Goal: Information Seeking & Learning: Learn about a topic

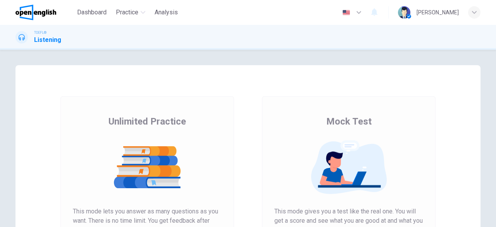
scroll to position [92, 0]
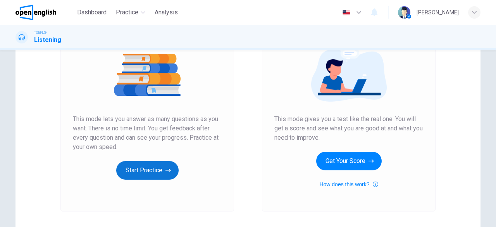
click at [133, 174] on button "Start Practice" at bounding box center [147, 170] width 62 height 19
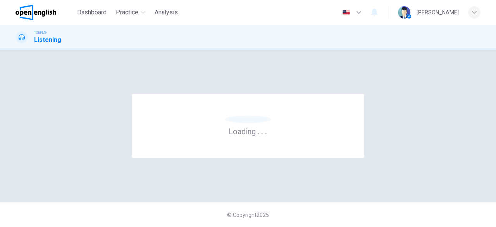
scroll to position [0, 0]
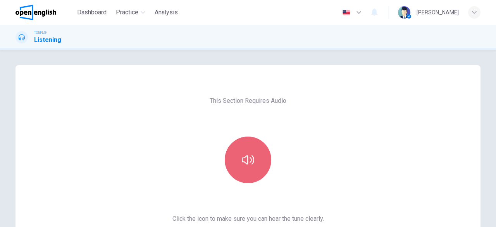
click at [249, 143] on button "button" at bounding box center [248, 160] width 47 height 47
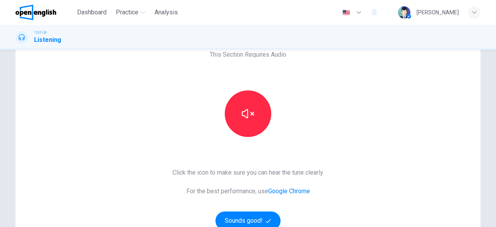
scroll to position [69, 0]
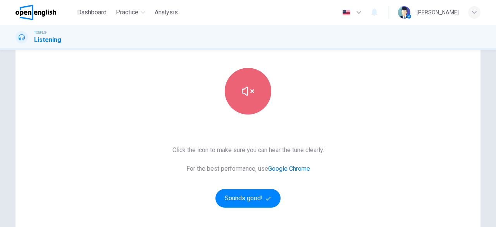
click at [258, 98] on button "button" at bounding box center [248, 91] width 47 height 47
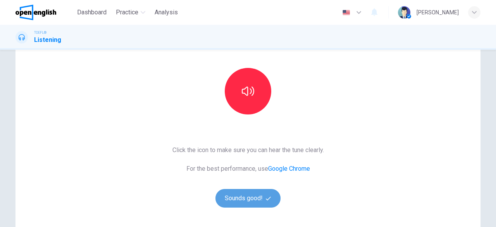
click at [256, 197] on button "Sounds good!" at bounding box center [248, 198] width 65 height 19
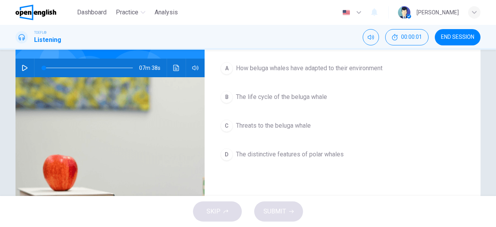
scroll to position [30, 0]
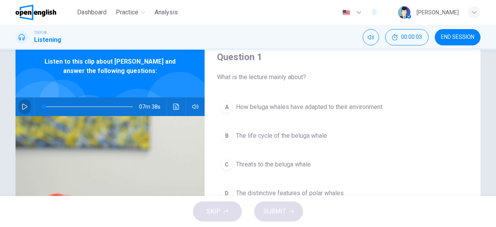
click at [25, 108] on icon "button" at bounding box center [25, 107] width 6 height 6
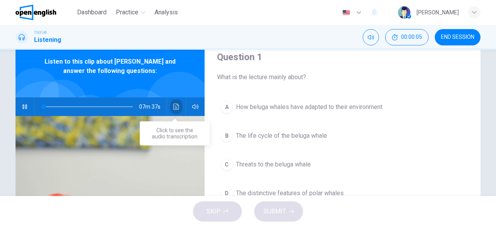
click at [175, 105] on icon "Click to see the audio transcription" at bounding box center [176, 107] width 6 height 6
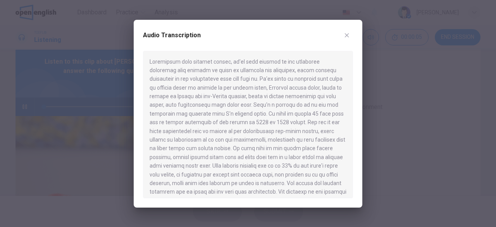
type input "*"
click at [82, 128] on div at bounding box center [248, 113] width 496 height 227
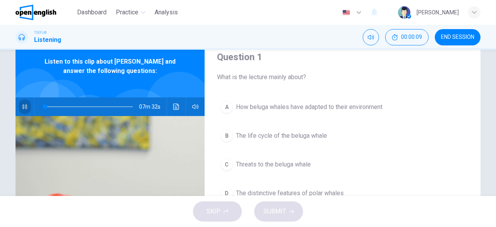
click at [22, 105] on icon "button" at bounding box center [25, 107] width 6 height 6
drag, startPoint x: 43, startPoint y: 107, endPoint x: 17, endPoint y: 108, distance: 26.4
click at [17, 108] on div "07m 38s" at bounding box center [110, 106] width 189 height 19
click at [19, 108] on button "button" at bounding box center [25, 106] width 12 height 19
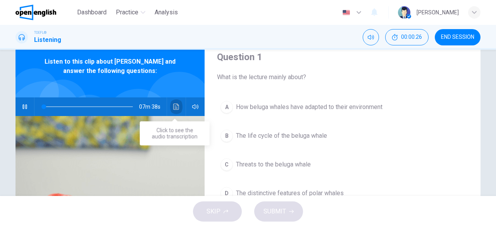
click at [173, 105] on icon "Click to see the audio transcription" at bounding box center [176, 107] width 6 height 6
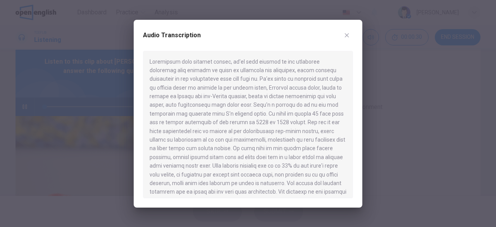
click at [117, 149] on div at bounding box center [248, 113] width 496 height 227
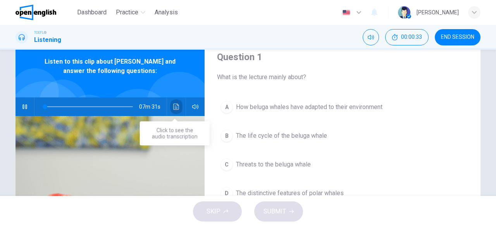
click at [179, 109] on button "Click to see the audio transcription" at bounding box center [176, 106] width 12 height 19
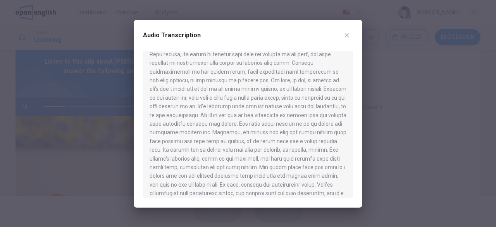
scroll to position [173, 0]
drag, startPoint x: 355, startPoint y: 117, endPoint x: 356, endPoint y: 121, distance: 4.3
click at [356, 121] on div "Audio Transcription" at bounding box center [248, 114] width 229 height 188
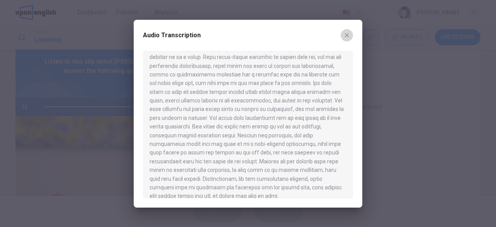
click at [345, 37] on icon "button" at bounding box center [347, 35] width 6 height 6
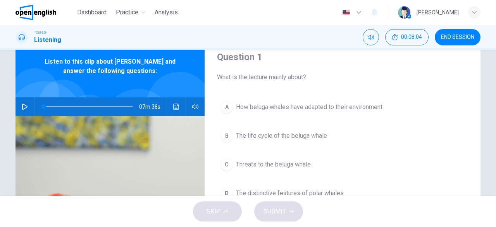
type input "*"
click at [215, 213] on div "SKIP SUBMIT" at bounding box center [248, 211] width 496 height 31
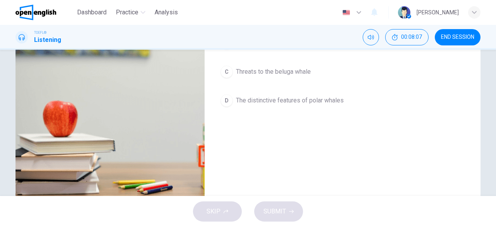
scroll to position [123, 0]
click at [205, 212] on div "SKIP SUBMIT" at bounding box center [248, 211] width 496 height 31
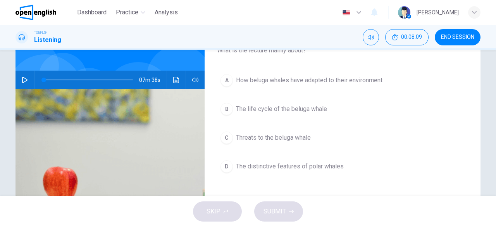
scroll to position [51, 0]
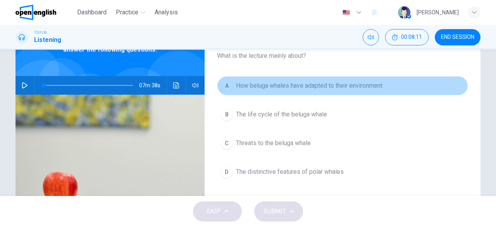
click at [324, 80] on button "A How beluga whales have adapted to their environment" at bounding box center [342, 85] width 251 height 19
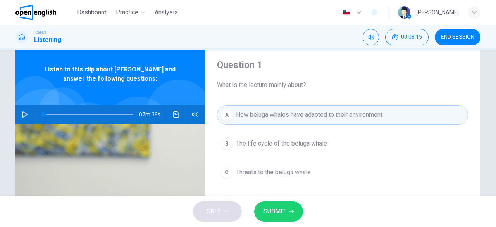
scroll to position [14, 0]
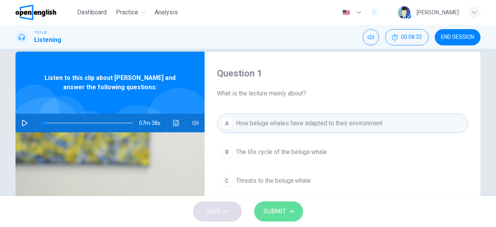
click at [283, 210] on span "SUBMIT" at bounding box center [275, 211] width 22 height 11
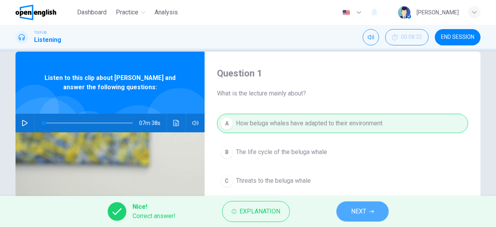
click at [348, 208] on button "NEXT" at bounding box center [363, 211] width 52 height 20
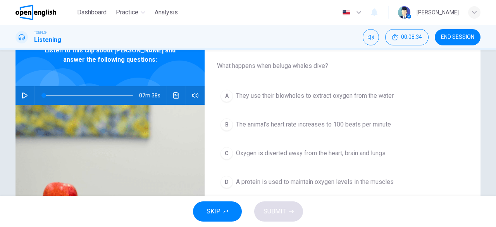
scroll to position [42, 0]
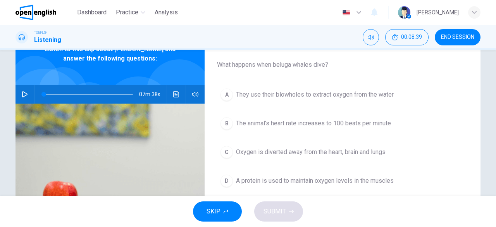
drag, startPoint x: 490, startPoint y: 113, endPoint x: 491, endPoint y: 124, distance: 10.9
click at [491, 124] on div "Question 2 What happens when beluga whales dive? A They use their blowholes to …" at bounding box center [248, 158] width 490 height 270
drag, startPoint x: 491, startPoint y: 123, endPoint x: 489, endPoint y: 130, distance: 6.8
click at [489, 130] on div "Question 2 What happens when beluga whales dive? A They use their blowholes to …" at bounding box center [248, 158] width 490 height 270
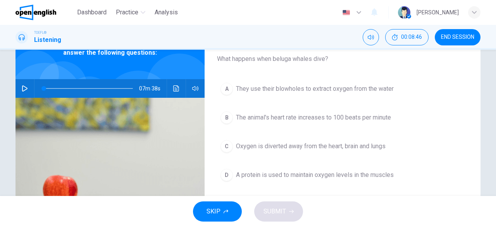
scroll to position [57, 0]
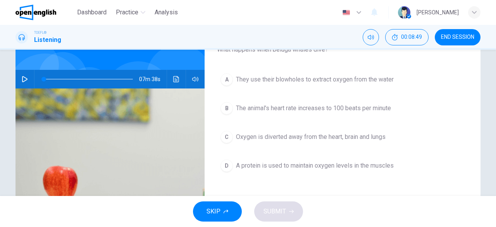
click at [339, 110] on span "The animal's heart rate increases to 100 beats per minute" at bounding box center [313, 108] width 155 height 9
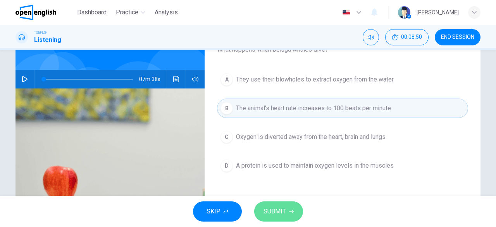
click at [282, 208] on span "SUBMIT" at bounding box center [275, 211] width 22 height 11
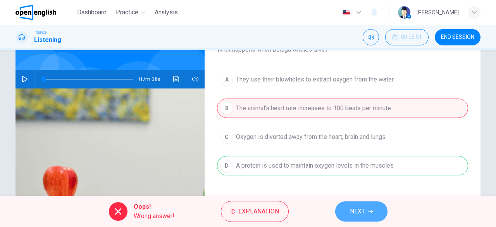
click at [363, 214] on span "NEXT" at bounding box center [357, 211] width 15 height 11
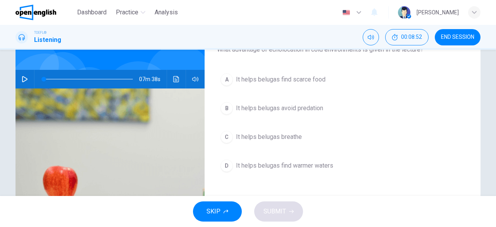
scroll to position [47, 0]
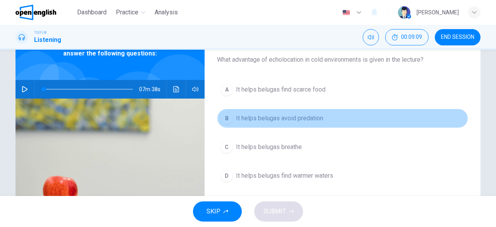
click at [303, 126] on button "B It helps belugas avoid predation" at bounding box center [342, 118] width 251 height 19
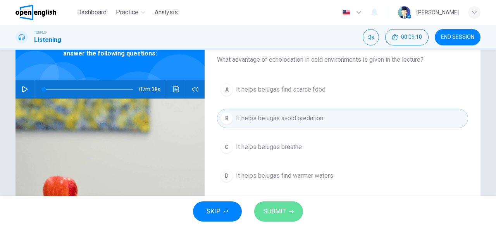
click at [282, 214] on span "SUBMIT" at bounding box center [275, 211] width 22 height 11
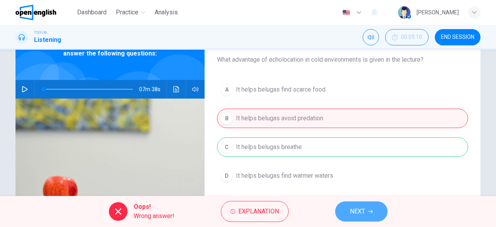
click at [359, 209] on span "NEXT" at bounding box center [357, 211] width 15 height 11
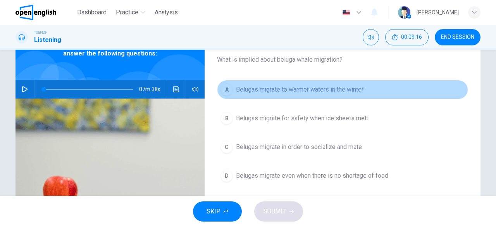
click at [350, 90] on span "Belugas migrate to warmer waters in the winter" at bounding box center [300, 89] width 128 height 9
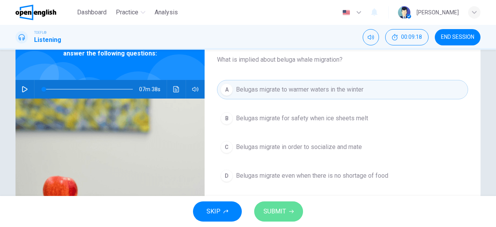
click at [286, 217] on button "SUBMIT" at bounding box center [278, 211] width 49 height 20
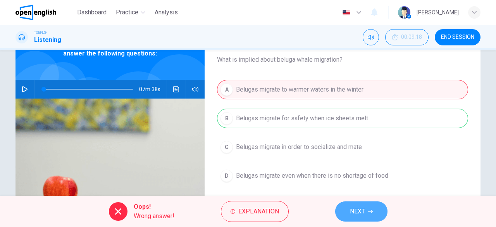
click at [363, 204] on button "NEXT" at bounding box center [362, 211] width 52 height 20
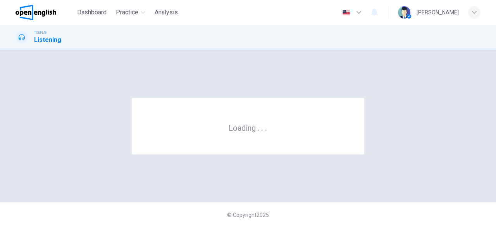
scroll to position [0, 0]
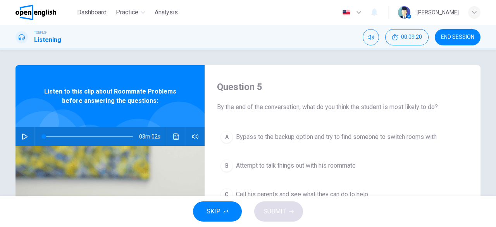
click at [16, 135] on div "03m 02s" at bounding box center [110, 136] width 189 height 19
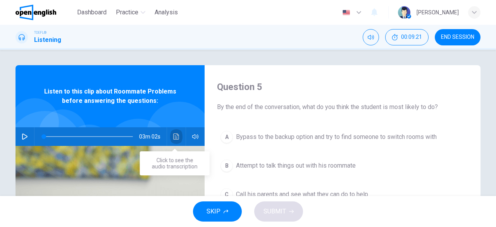
click at [175, 139] on icon "Click to see the audio transcription" at bounding box center [176, 136] width 6 height 6
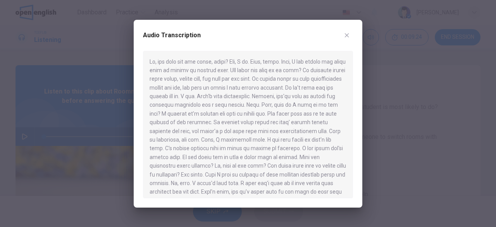
click at [62, 134] on div at bounding box center [248, 113] width 496 height 227
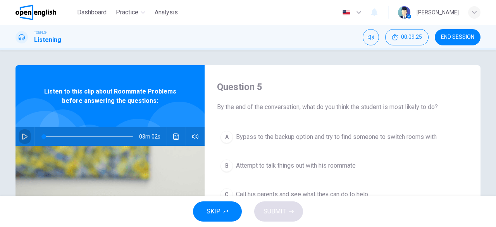
click at [27, 134] on button "button" at bounding box center [25, 136] width 12 height 19
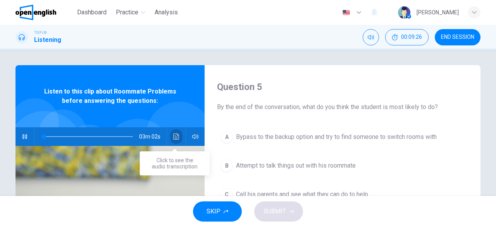
click at [175, 137] on icon "Click to see the audio transcription" at bounding box center [176, 136] width 6 height 6
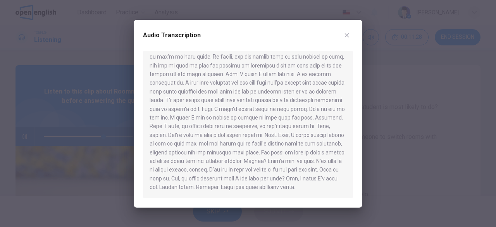
scroll to position [187, 0]
type input "*"
click at [350, 39] on button "button" at bounding box center [347, 35] width 12 height 12
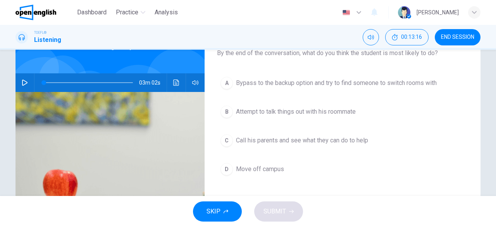
scroll to position [54, 0]
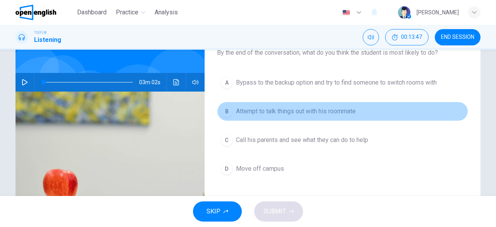
click at [319, 111] on span "Attempt to talk things out with his roommate" at bounding box center [296, 111] width 120 height 9
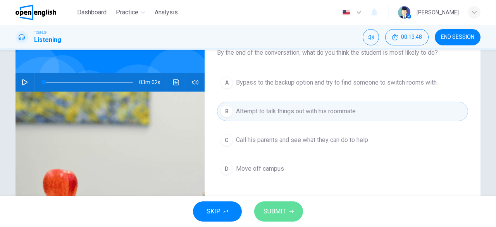
click at [285, 213] on span "SUBMIT" at bounding box center [275, 211] width 22 height 11
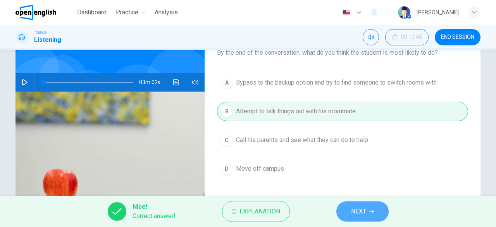
click at [365, 210] on span "NEXT" at bounding box center [358, 211] width 15 height 11
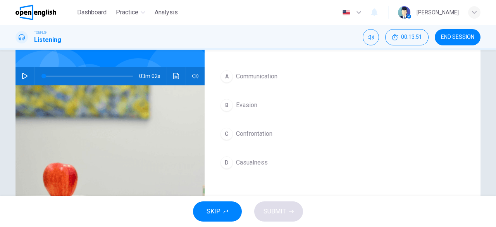
scroll to position [62, 0]
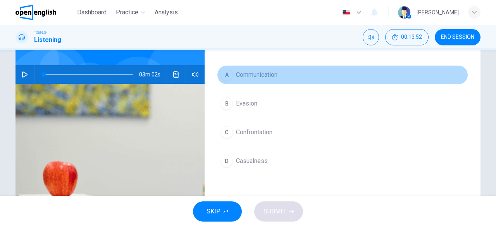
click at [244, 75] on span "Communication" at bounding box center [257, 74] width 42 height 9
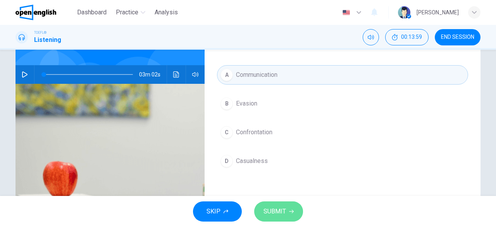
click at [288, 203] on button "SUBMIT" at bounding box center [278, 211] width 49 height 20
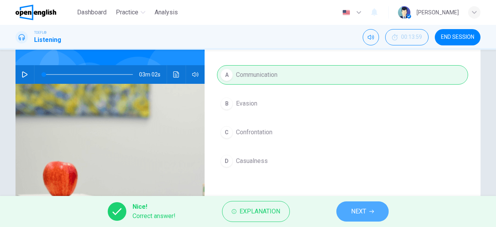
click at [348, 214] on button "NEXT" at bounding box center [363, 211] width 52 height 20
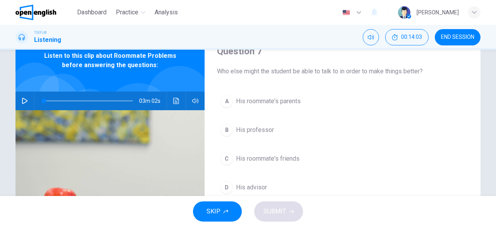
scroll to position [38, 0]
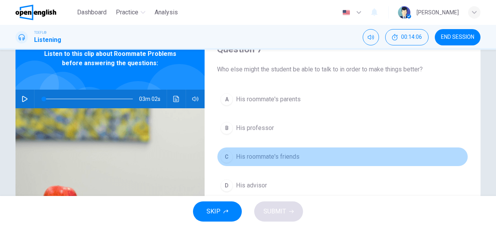
click at [262, 161] on button "C His roommate's friends" at bounding box center [342, 156] width 251 height 19
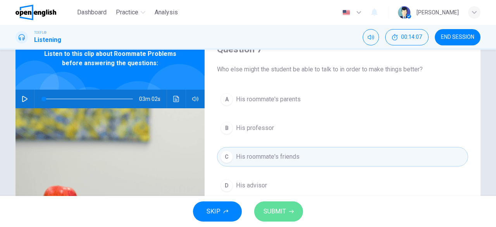
click at [267, 206] on button "SUBMIT" at bounding box center [278, 211] width 49 height 20
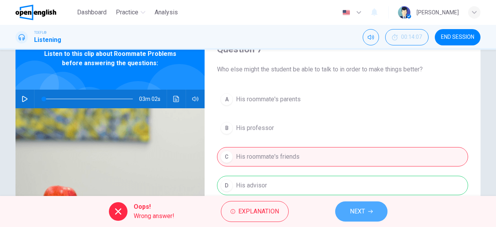
click at [356, 212] on span "NEXT" at bounding box center [357, 211] width 15 height 11
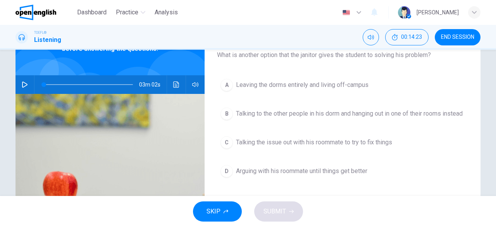
scroll to position [51, 0]
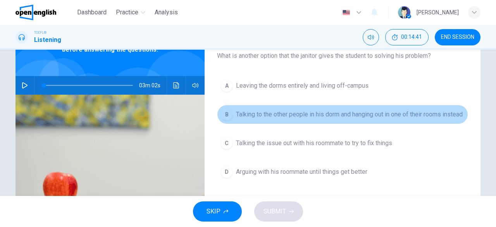
click at [260, 110] on span "Talking to the other people in his dorm and hanging out in one of their rooms i…" at bounding box center [349, 114] width 227 height 9
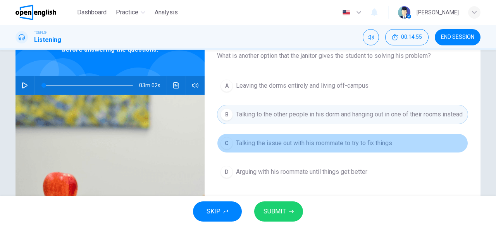
click at [278, 148] on span "Talking the issue out with his roommate to try to fix things" at bounding box center [314, 142] width 156 height 9
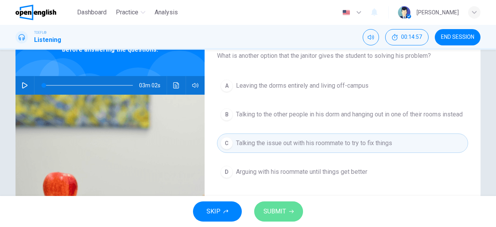
click at [274, 214] on span "SUBMIT" at bounding box center [275, 211] width 22 height 11
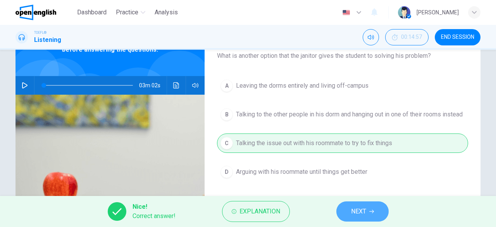
click at [341, 211] on button "NEXT" at bounding box center [363, 211] width 52 height 20
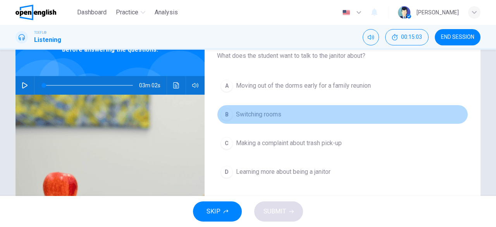
click at [273, 123] on button "B Switching rooms" at bounding box center [342, 114] width 251 height 19
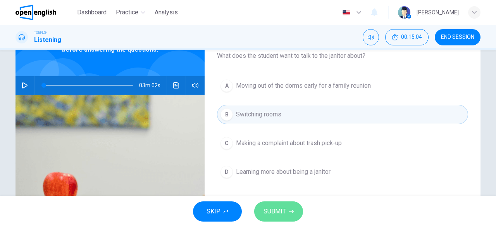
click at [283, 205] on button "SUBMIT" at bounding box center [278, 211] width 49 height 20
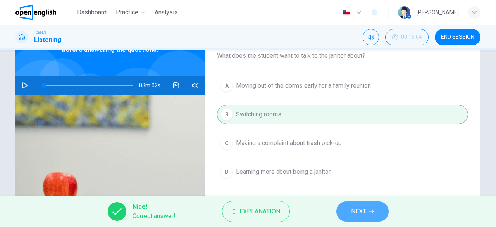
click at [351, 202] on button "NEXT" at bounding box center [363, 211] width 52 height 20
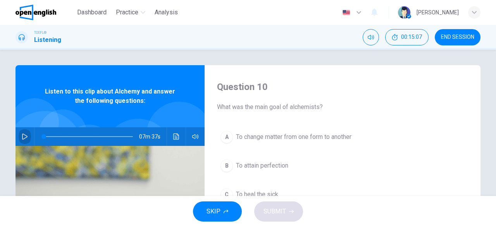
click at [26, 137] on button "button" at bounding box center [25, 136] width 12 height 19
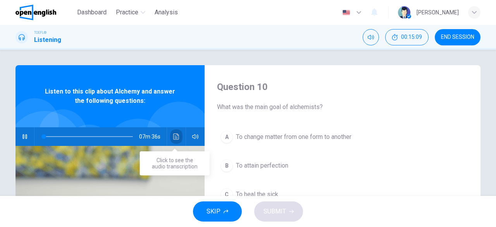
click at [173, 138] on icon "Click to see the audio transcription" at bounding box center [176, 136] width 6 height 6
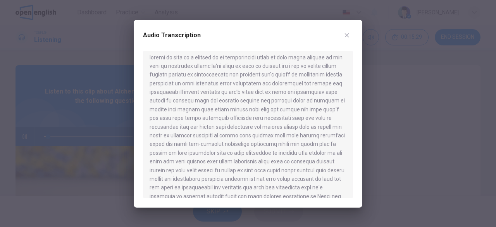
scroll to position [5, 0]
click at [400, 52] on div at bounding box center [248, 113] width 496 height 227
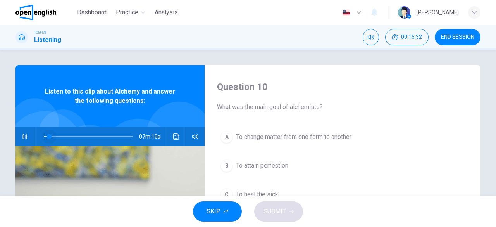
drag, startPoint x: 47, startPoint y: 137, endPoint x: 19, endPoint y: 138, distance: 28.3
click at [19, 138] on div "07m 10s" at bounding box center [110, 136] width 189 height 19
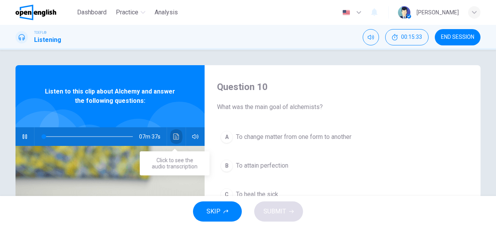
click at [176, 129] on button "Click to see the audio transcription" at bounding box center [176, 136] width 12 height 19
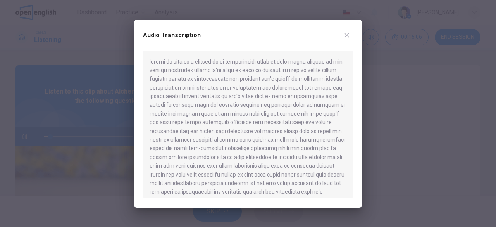
drag, startPoint x: 150, startPoint y: 102, endPoint x: 216, endPoint y: 100, distance: 66.7
click at [216, 100] on div at bounding box center [248, 124] width 210 height 147
drag, startPoint x: 152, startPoint y: 98, endPoint x: 217, endPoint y: 102, distance: 64.9
click at [217, 102] on div at bounding box center [248, 124] width 210 height 147
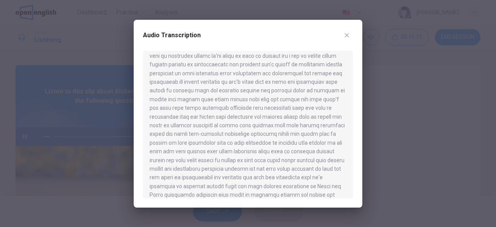
scroll to position [35, 0]
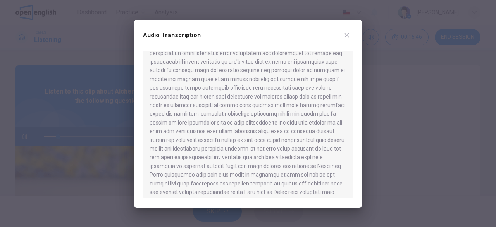
click at [348, 35] on icon "button" at bounding box center [347, 35] width 4 height 4
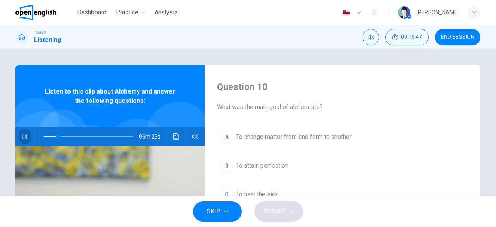
click at [23, 137] on icon "button" at bounding box center [25, 136] width 6 height 6
click at [22, 138] on icon "button" at bounding box center [25, 136] width 6 height 6
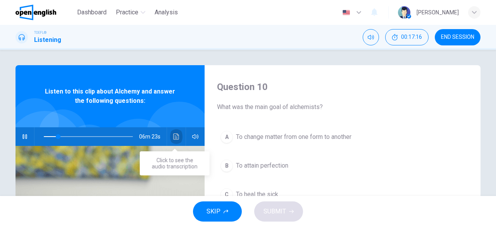
click at [173, 137] on icon "Click to see the audio transcription" at bounding box center [176, 136] width 6 height 6
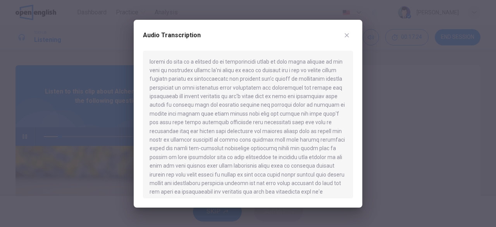
click at [99, 88] on div at bounding box center [248, 113] width 496 height 227
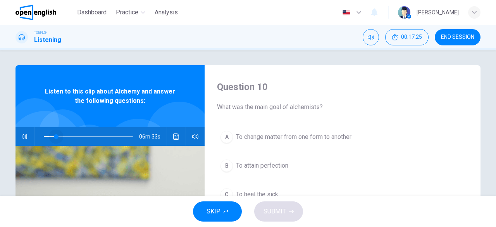
click at [54, 136] on span at bounding box center [56, 136] width 5 height 5
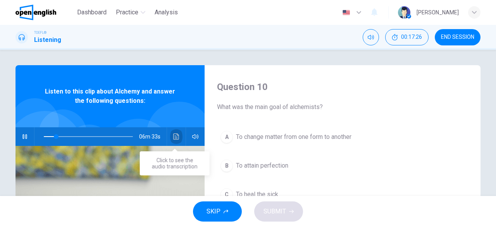
click at [172, 142] on button "Click to see the audio transcription" at bounding box center [176, 136] width 12 height 19
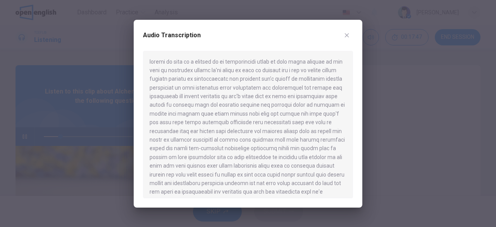
click at [113, 139] on div at bounding box center [248, 113] width 496 height 227
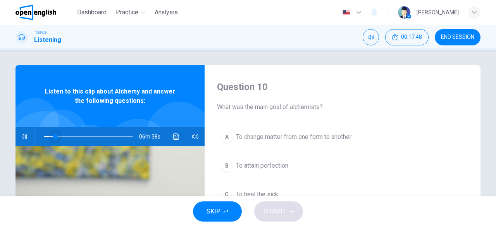
click at [54, 134] on span at bounding box center [55, 136] width 5 height 5
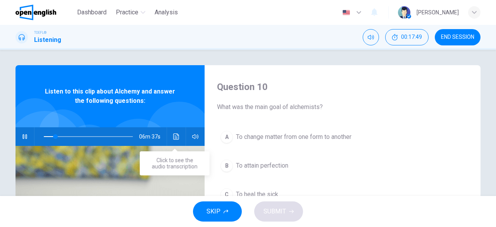
click at [175, 131] on button "Click to see the audio transcription" at bounding box center [176, 136] width 12 height 19
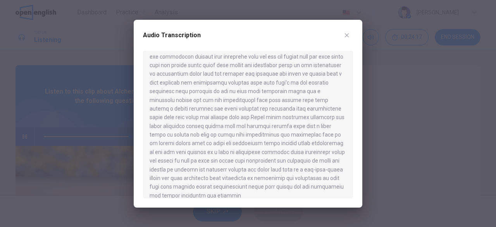
scroll to position [526, 0]
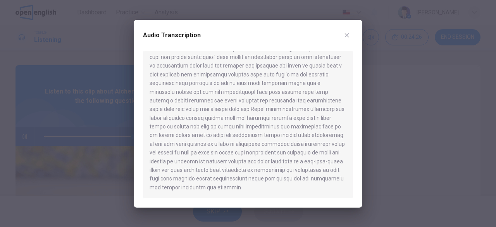
type input "*"
click at [342, 35] on button "button" at bounding box center [347, 35] width 12 height 12
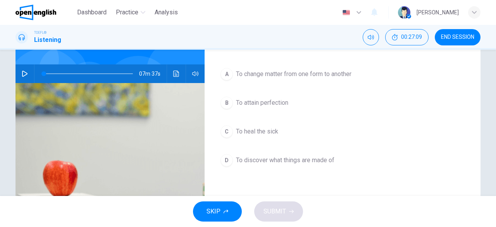
scroll to position [64, 0]
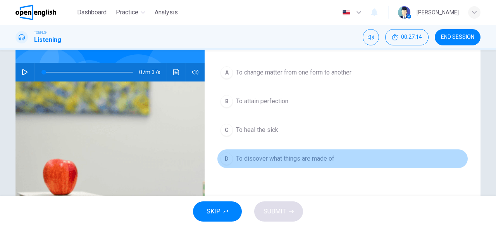
click at [271, 154] on span "To discover what things are made of" at bounding box center [285, 158] width 99 height 9
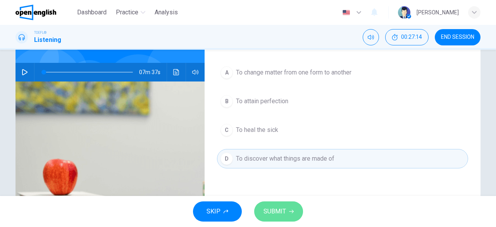
click at [298, 216] on button "SUBMIT" at bounding box center [278, 211] width 49 height 20
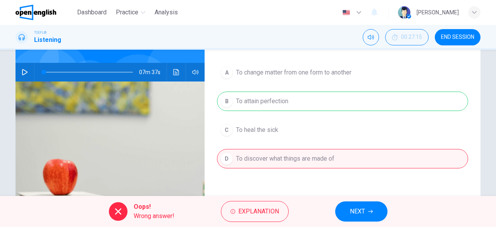
click at [359, 211] on span "NEXT" at bounding box center [357, 211] width 15 height 11
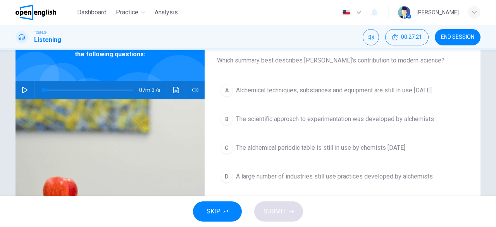
scroll to position [47, 0]
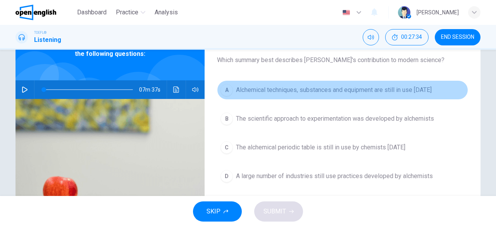
click at [270, 93] on span "Alchemical techniques, substances and equipment are still in use [DATE]" at bounding box center [334, 89] width 196 height 9
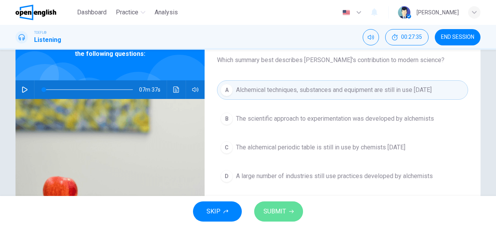
click at [280, 217] on button "SUBMIT" at bounding box center [278, 211] width 49 height 20
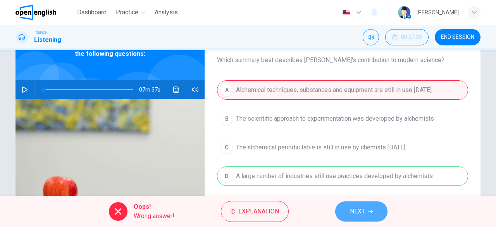
click at [361, 212] on span "NEXT" at bounding box center [357, 211] width 15 height 11
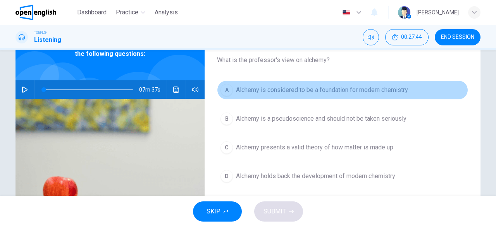
click at [343, 97] on button "A Alchemy is considered to be a foundation for modern chemistry" at bounding box center [342, 89] width 251 height 19
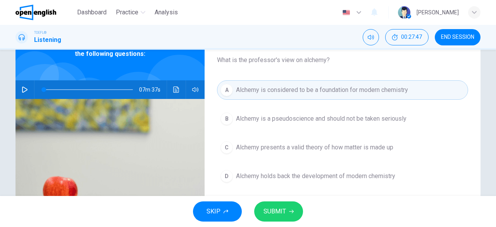
click at [275, 208] on span "SUBMIT" at bounding box center [275, 211] width 22 height 11
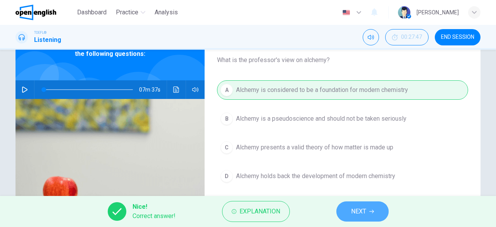
click at [362, 206] on span "NEXT" at bounding box center [358, 211] width 15 height 11
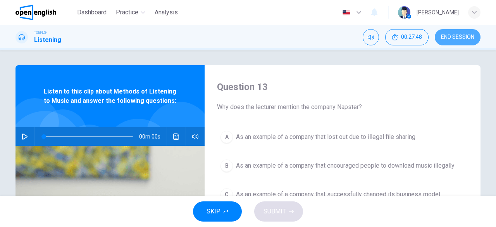
click at [469, 36] on span "END SESSION" at bounding box center [457, 37] width 33 height 6
